Goal: Information Seeking & Learning: Learn about a topic

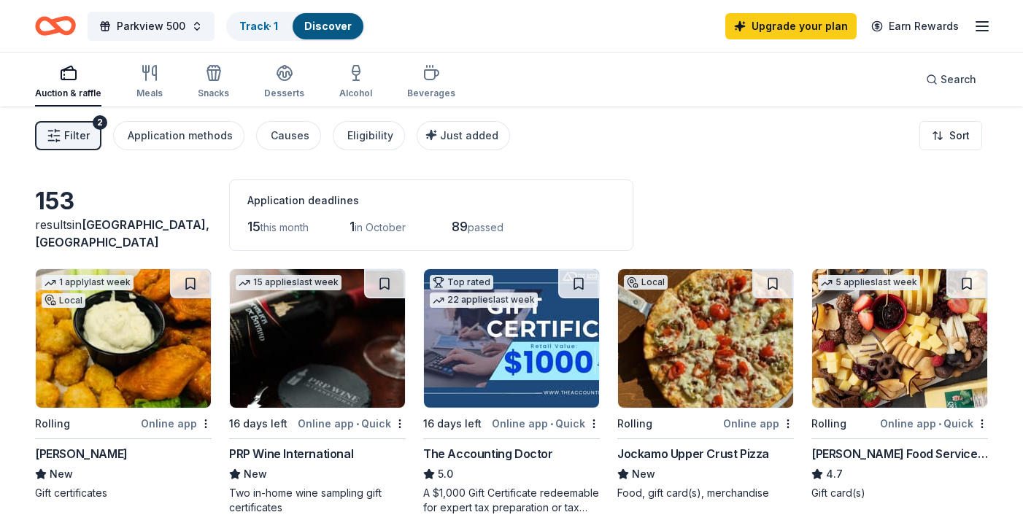
scroll to position [974, 0]
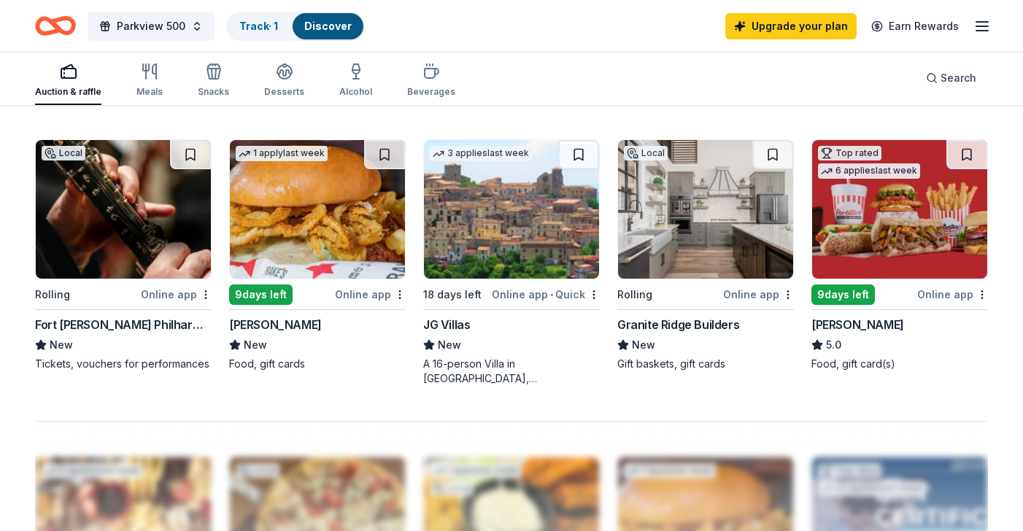
click at [47, 30] on icon "Home" at bounding box center [55, 26] width 41 height 34
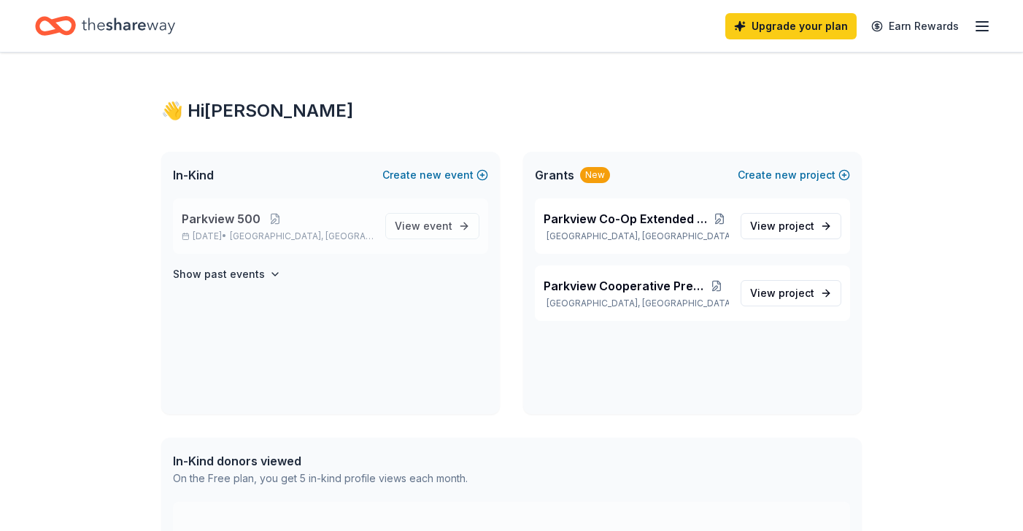
click at [274, 232] on span "[GEOGRAPHIC_DATA], [GEOGRAPHIC_DATA]" at bounding box center [302, 237] width 144 height 12
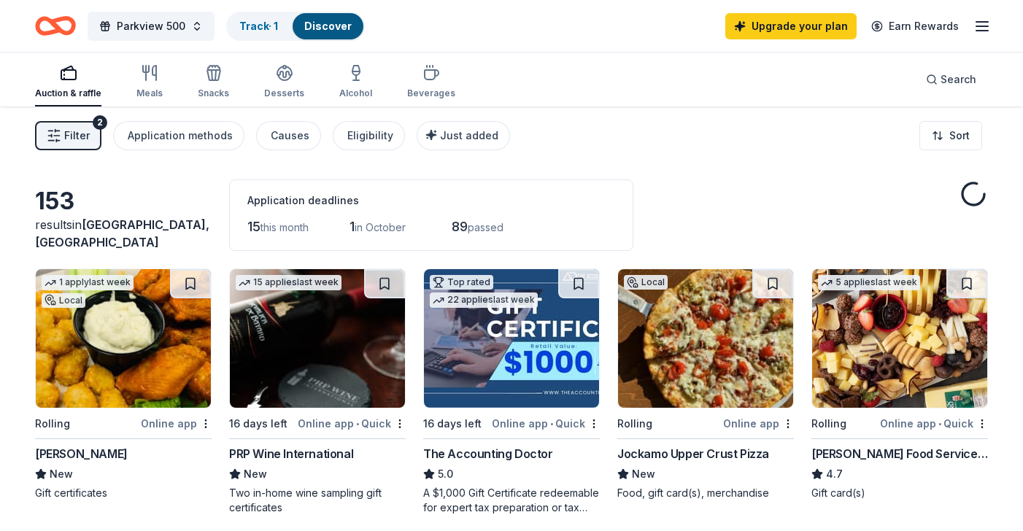
click at [430, 211] on div "Application deadlines 15 this month 1 in October 89 passed" at bounding box center [431, 214] width 404 height 71
click at [315, 27] on link "Discover" at bounding box center [327, 26] width 47 height 12
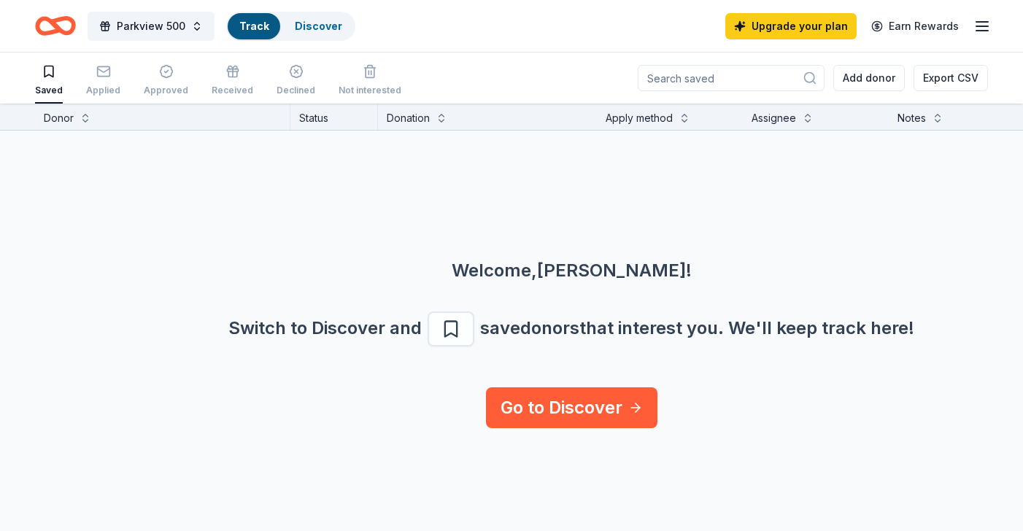
scroll to position [1, 0]
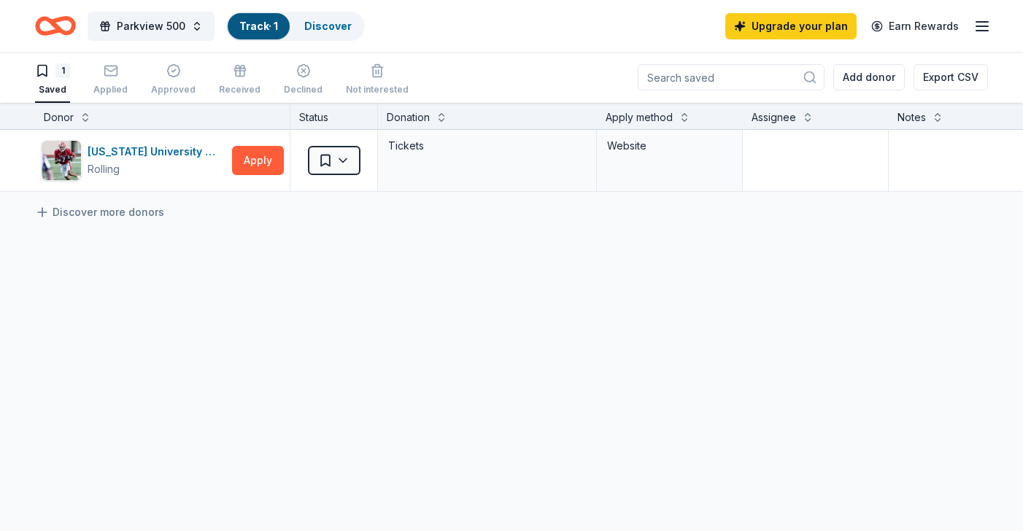
click at [301, 346] on div "[US_STATE] University Athletics Rolling Apply Saved Tickets Website Discover mo…" at bounding box center [571, 298] width 1142 height 336
click at [331, 33] on div "Discover" at bounding box center [328, 26] width 71 height 26
click at [340, 30] on link "Discover" at bounding box center [327, 26] width 47 height 12
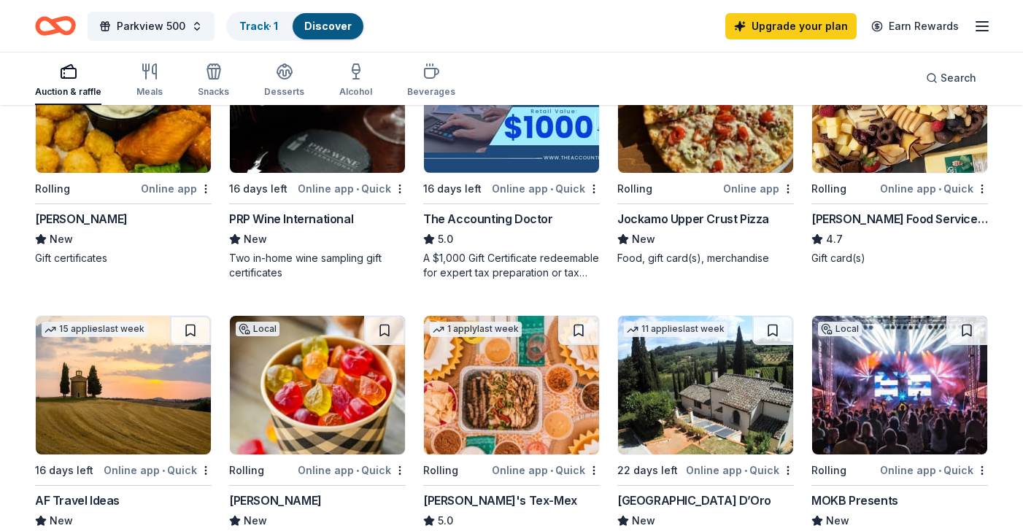
scroll to position [233, 0]
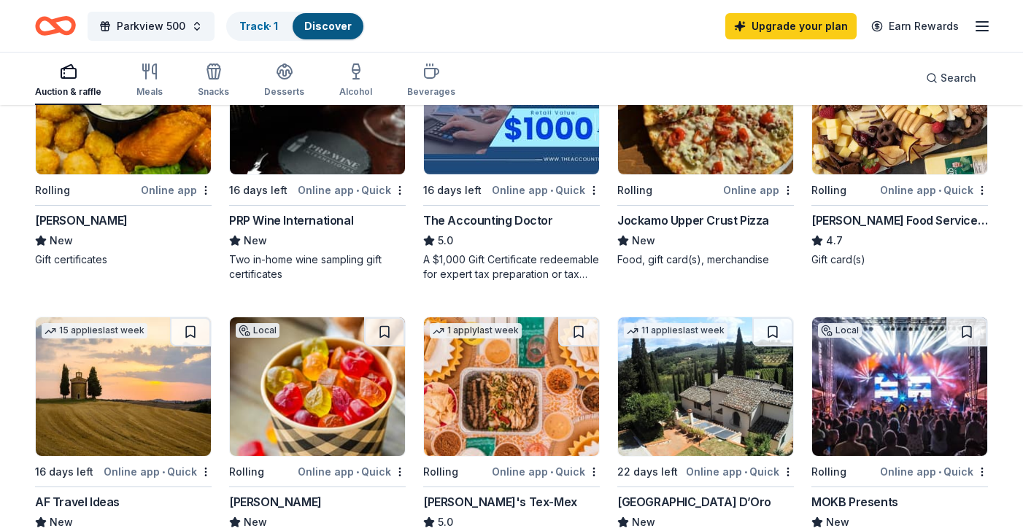
click at [930, 433] on img at bounding box center [899, 386] width 175 height 139
